Goal: Task Accomplishment & Management: Manage account settings

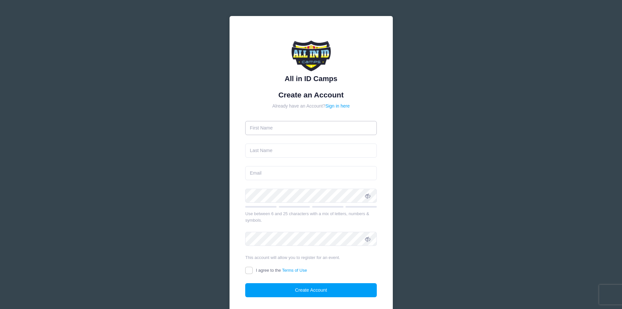
drag, startPoint x: 0, startPoint y: 0, endPoint x: 315, endPoint y: 125, distance: 338.8
click at [315, 125] on input "text" at bounding box center [311, 128] width 132 height 14
type input "Armida"
click at [271, 151] on input "text" at bounding box center [311, 150] width 132 height 14
type input "Frankini"
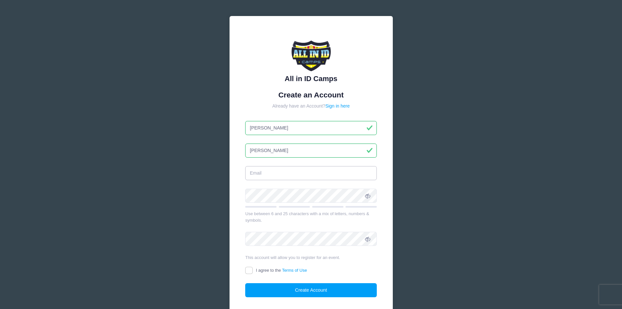
click at [261, 175] on input "email" at bounding box center [311, 173] width 132 height 14
type input "armidafrankini2@gmail.com"
click at [211, 193] on div "All in ID Camps Create an Account Already have an Account? Sign in here Armida" at bounding box center [311, 177] width 622 height 355
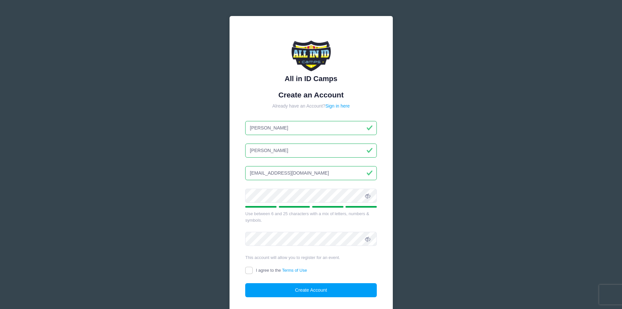
click at [368, 194] on icon at bounding box center [367, 195] width 5 height 5
click at [250, 269] on input "I agree to the Terms of Use" at bounding box center [249, 271] width 8 height 8
checkbox input "true"
click at [307, 289] on button "Create Account" at bounding box center [311, 290] width 132 height 14
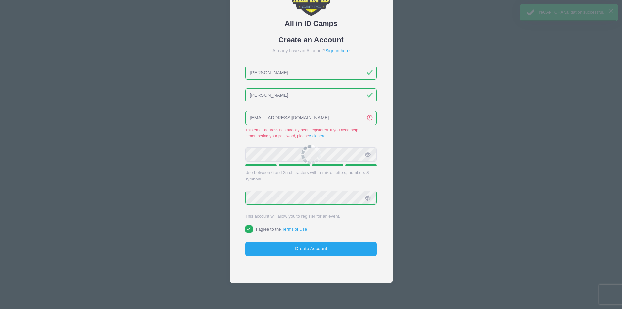
scroll to position [60, 0]
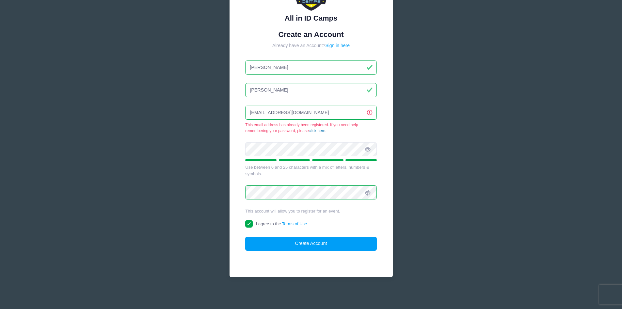
click at [316, 131] on link "click here" at bounding box center [317, 130] width 17 height 5
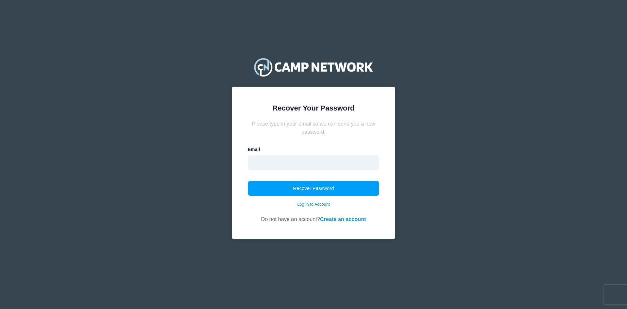
click at [268, 162] on input "email" at bounding box center [314, 162] width 132 height 15
type input "armidafrankini2@gmail.com"
click at [300, 189] on button "Recover Password" at bounding box center [314, 188] width 132 height 15
click at [303, 163] on input "email" at bounding box center [314, 162] width 132 height 15
type input "armidafrankini2@gmail.com"
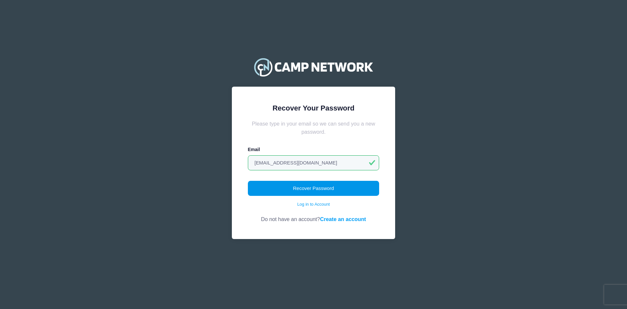
click at [311, 186] on button "Recover Password" at bounding box center [314, 188] width 132 height 15
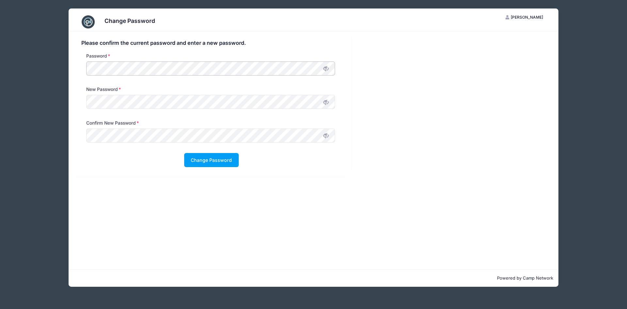
click at [72, 68] on div "Please confirm the current password and enter a new password. Password New Pass…" at bounding box center [212, 103] width 280 height 144
click at [10, 62] on div "Change Password AF [PERSON_NAME] My Account Logout Please confirm the current p…" at bounding box center [313, 154] width 607 height 309
click at [327, 69] on icon at bounding box center [325, 68] width 5 height 5
click at [326, 104] on icon at bounding box center [325, 102] width 5 height 5
click at [325, 135] on icon at bounding box center [325, 135] width 5 height 5
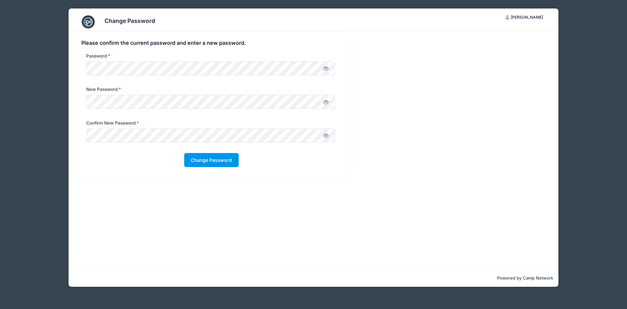
click at [210, 161] on button "Change Password" at bounding box center [211, 160] width 55 height 14
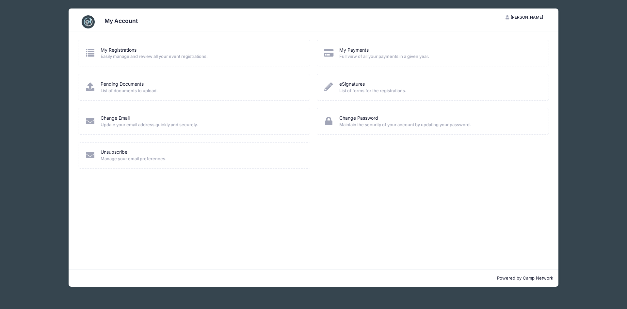
click at [92, 51] on icon at bounding box center [90, 52] width 11 height 8
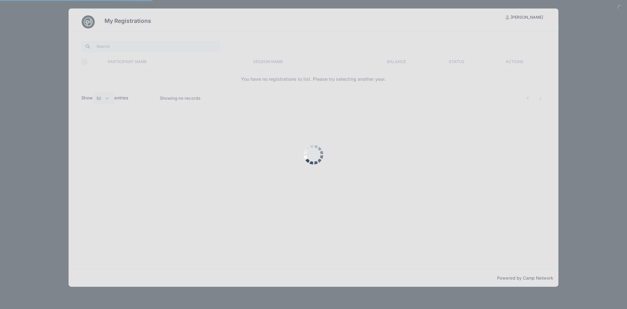
select select "50"
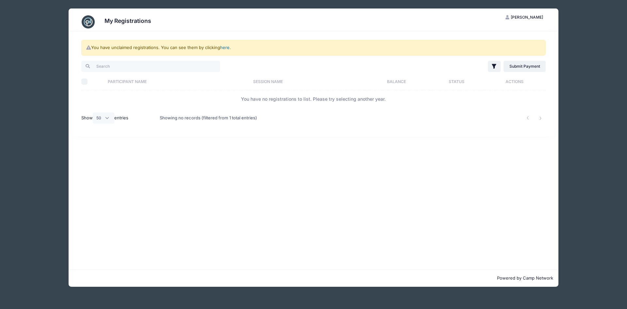
click at [224, 48] on link "here" at bounding box center [224, 47] width 9 height 5
click at [224, 47] on link "here" at bounding box center [224, 47] width 9 height 5
click at [87, 81] on input "Select All" at bounding box center [84, 81] width 7 height 7
checkbox input "true"
click at [227, 48] on link "here" at bounding box center [224, 47] width 9 height 5
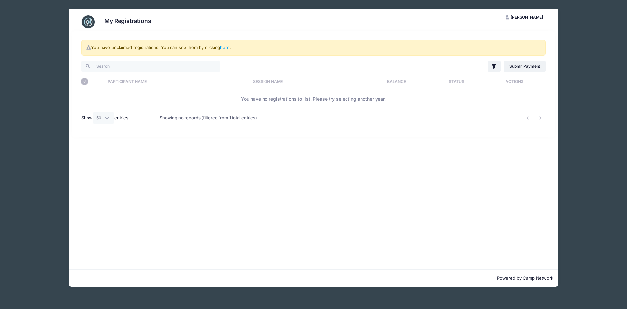
click at [511, 18] on icon "button" at bounding box center [508, 18] width 5 height 0
click at [496, 33] on link "My Account" at bounding box center [508, 33] width 75 height 12
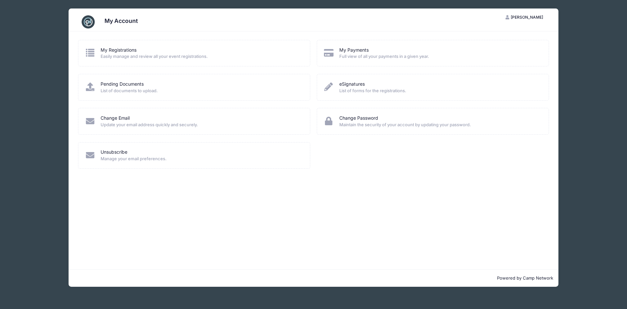
click at [92, 51] on icon at bounding box center [90, 52] width 11 height 8
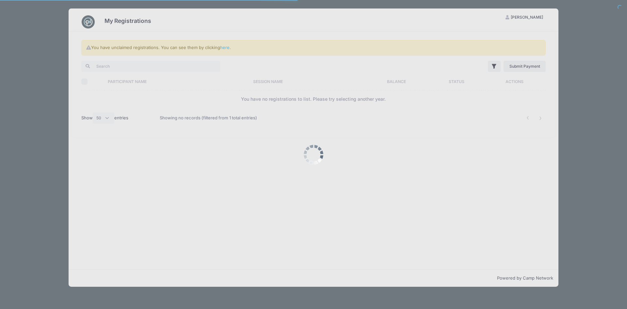
select select "50"
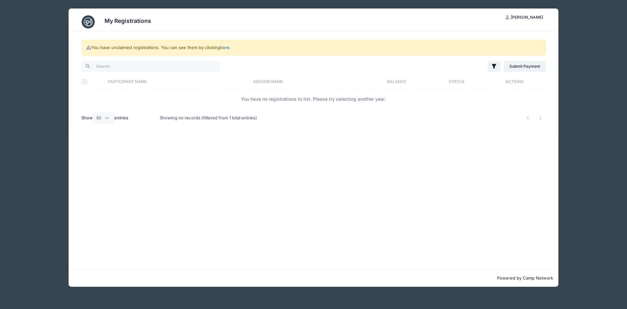
click at [225, 47] on link "here" at bounding box center [224, 47] width 9 height 5
